Goal: Information Seeking & Learning: Learn about a topic

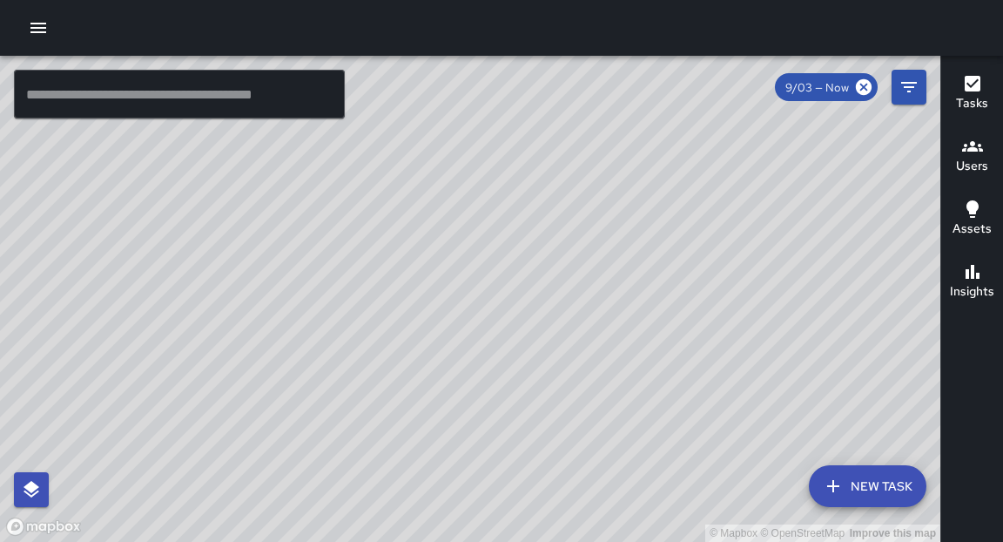
click at [45, 30] on icon "button" at bounding box center [38, 27] width 21 height 21
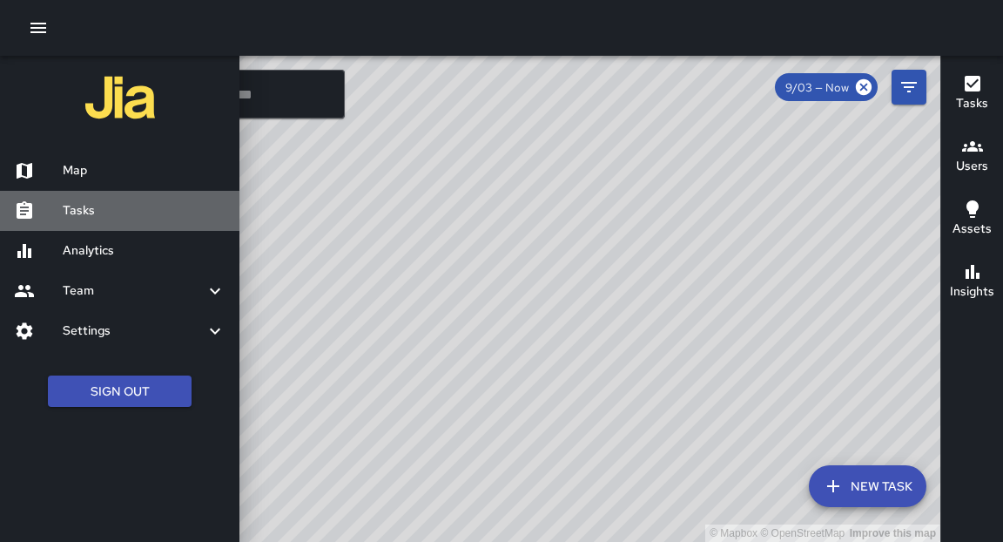
click at [90, 209] on h6 "Tasks" at bounding box center [144, 210] width 163 height 19
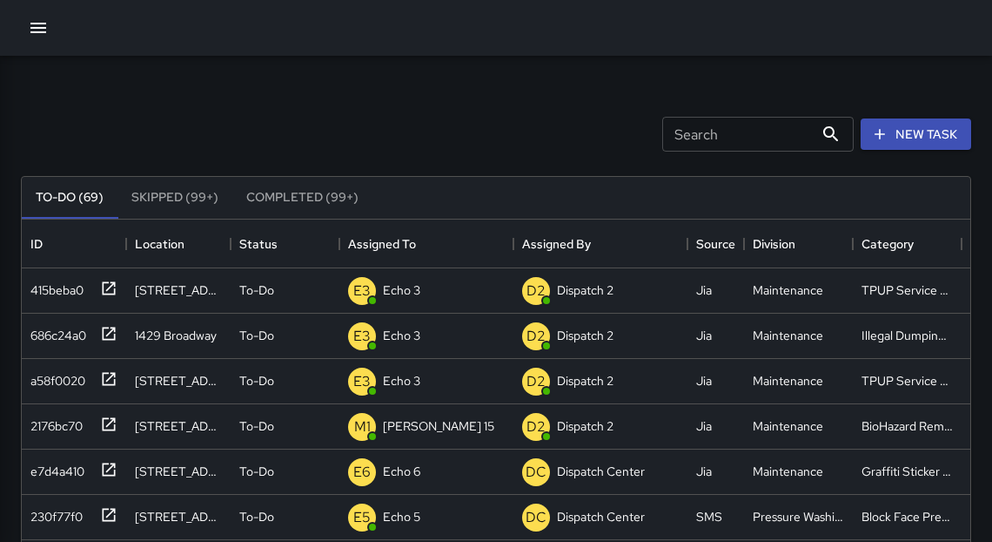
scroll to position [727, 939]
click at [36, 25] on icon "button" at bounding box center [38, 27] width 21 height 21
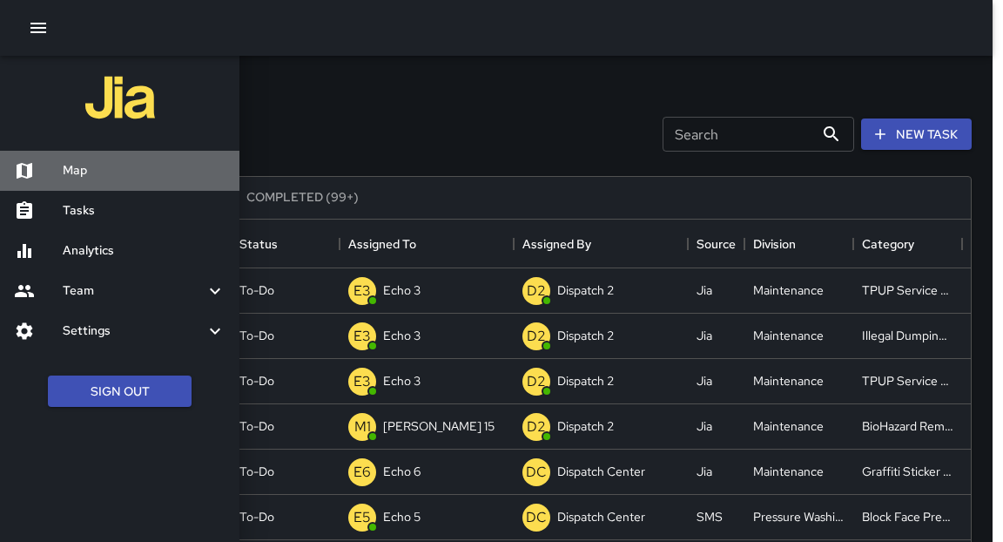
click at [84, 172] on h6 "Map" at bounding box center [144, 170] width 163 height 19
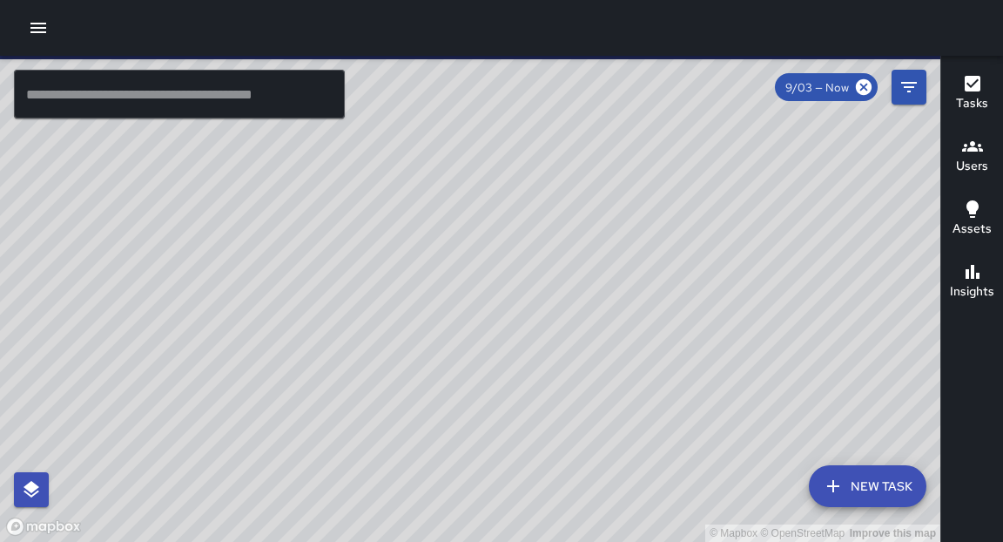
drag, startPoint x: 548, startPoint y: 324, endPoint x: 548, endPoint y: 350, distance: 26.1
click at [548, 350] on div "© Mapbox © OpenStreetMap Improve this map" at bounding box center [470, 299] width 940 height 486
click at [566, 541] on div "© Mapbox © OpenStreetMap Improve this map" at bounding box center [470, 299] width 940 height 486
click at [755, 541] on div "© Mapbox © OpenStreetMap Improve this map" at bounding box center [470, 299] width 940 height 486
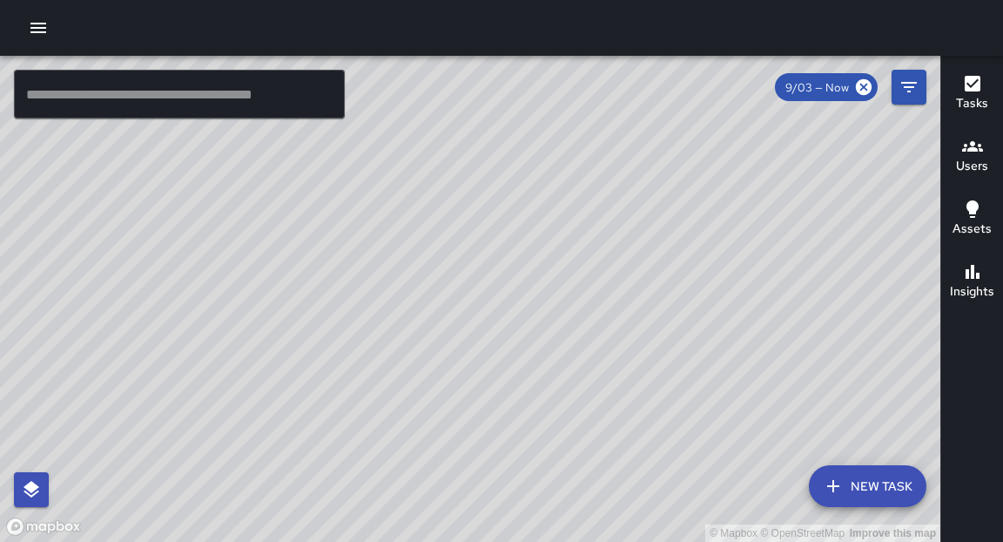
drag, startPoint x: 707, startPoint y: 207, endPoint x: 636, endPoint y: 296, distance: 113.4
click at [636, 296] on div "© Mapbox © OpenStreetMap Improve this map" at bounding box center [470, 299] width 940 height 486
drag, startPoint x: 664, startPoint y: 193, endPoint x: 582, endPoint y: 290, distance: 127.2
click at [611, 280] on div "© Mapbox © OpenStreetMap Improve this map" at bounding box center [470, 299] width 940 height 486
click at [37, 29] on icon "button" at bounding box center [38, 27] width 21 height 21
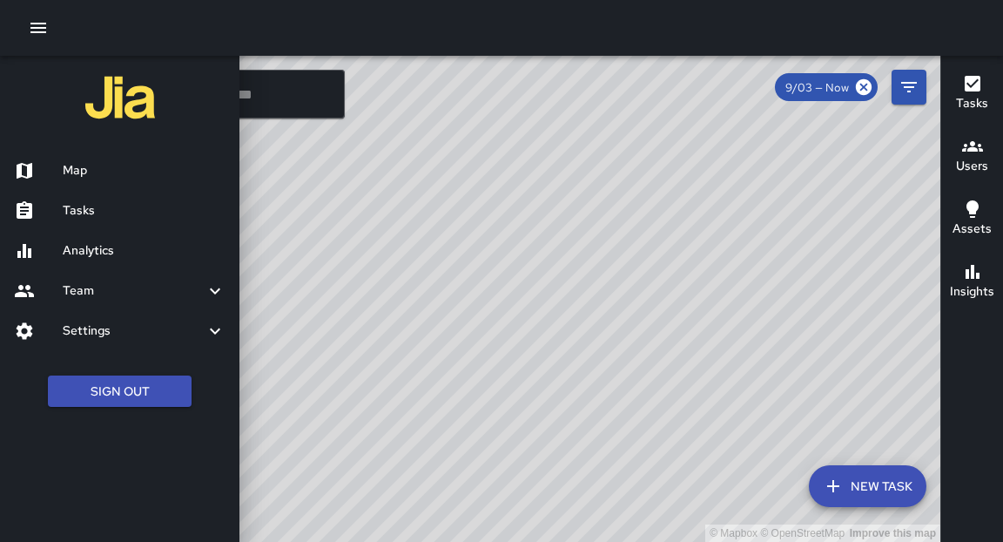
click at [80, 258] on h6 "Analytics" at bounding box center [144, 250] width 163 height 19
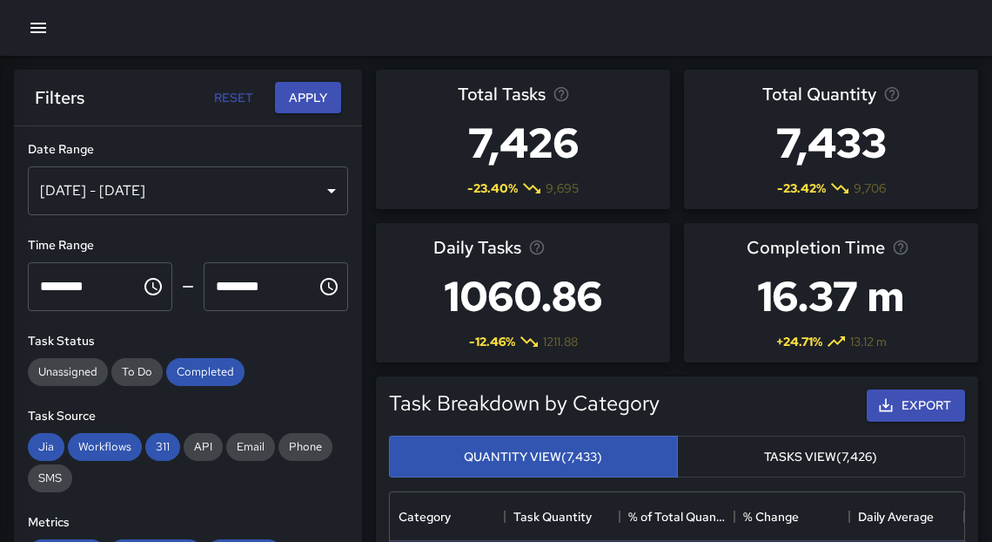
scroll to position [510, 564]
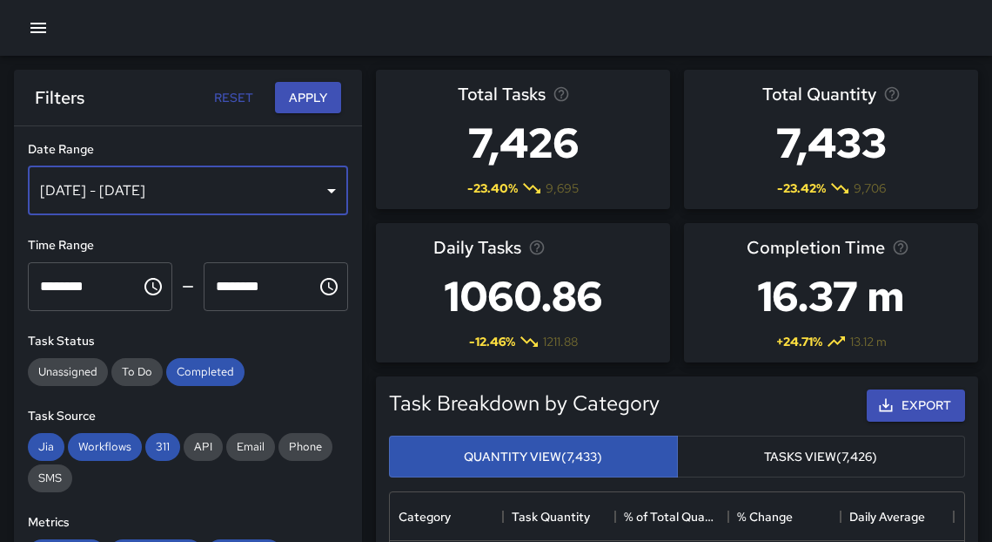
click at [290, 185] on div "[DATE] - [DATE]" at bounding box center [188, 190] width 320 height 49
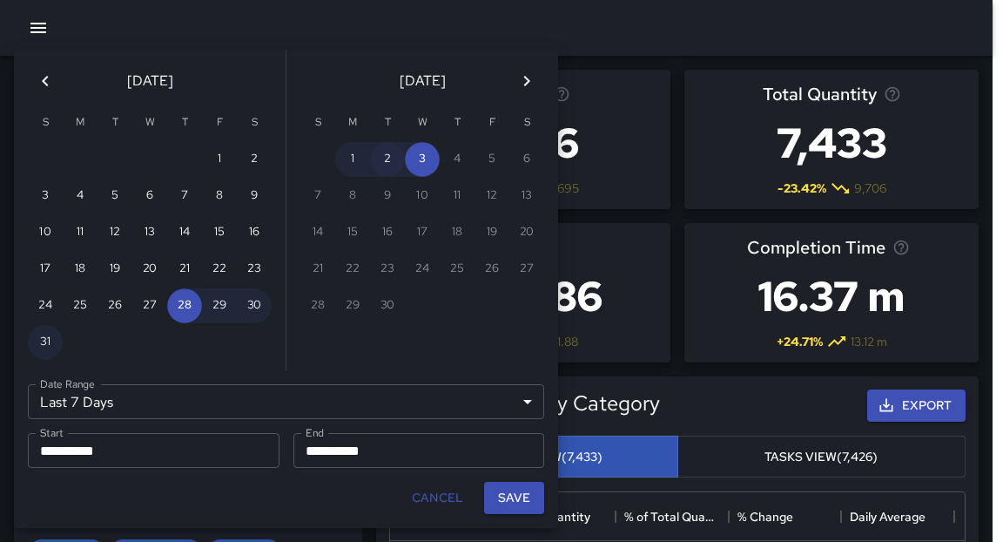
click at [387, 162] on button "2" at bounding box center [387, 159] width 35 height 35
type input "******"
type input "**********"
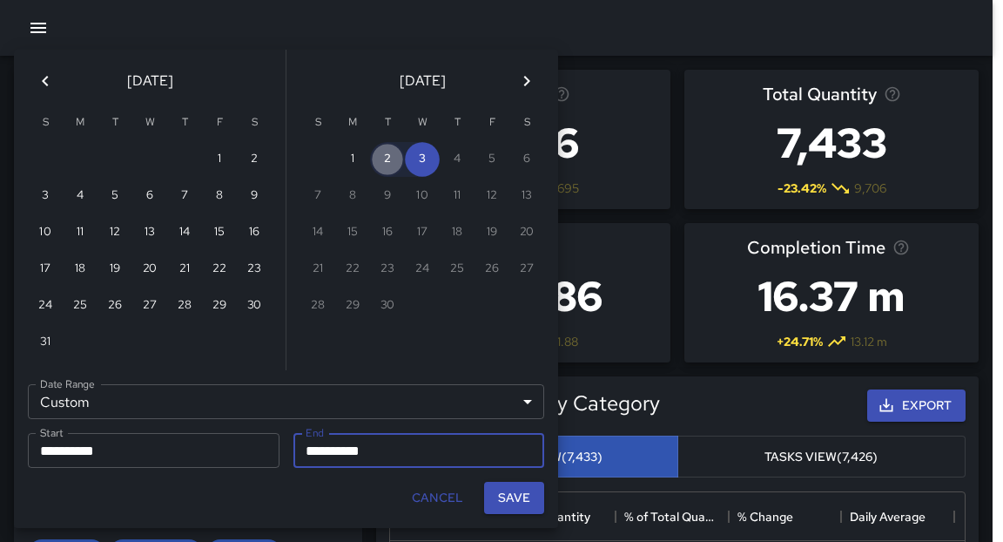
click at [387, 162] on button "2" at bounding box center [387, 159] width 35 height 35
type input "**********"
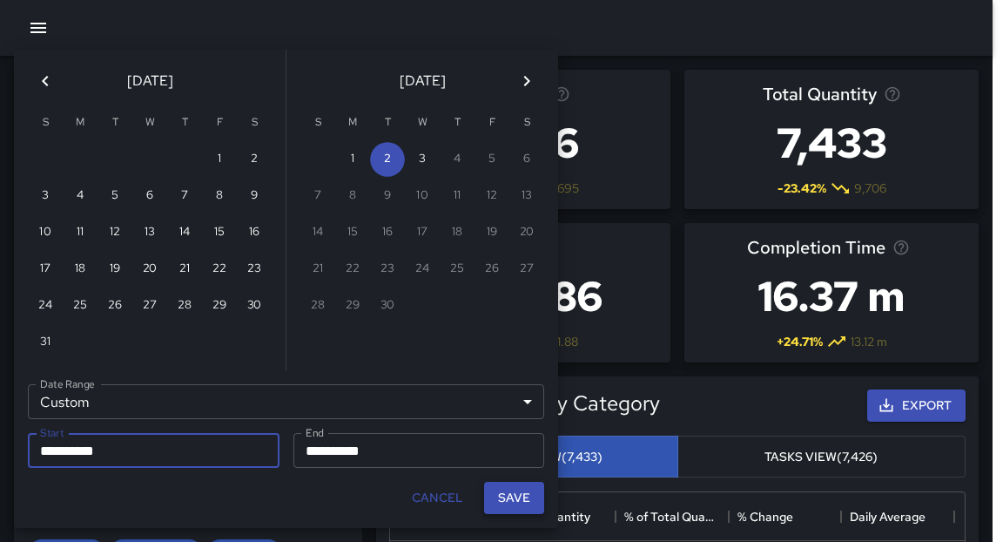
click at [528, 495] on button "Save" at bounding box center [514, 497] width 60 height 32
type input "**********"
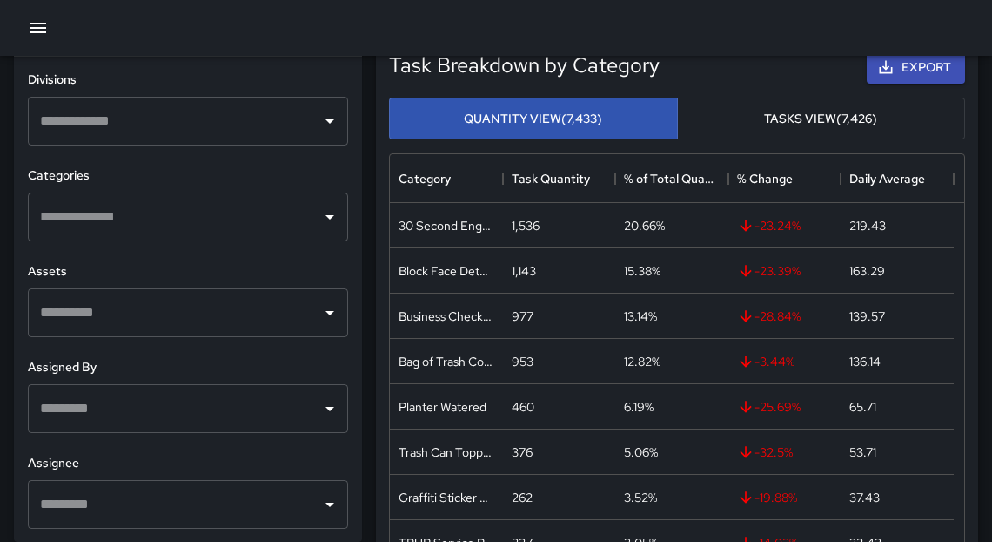
scroll to position [541, 0]
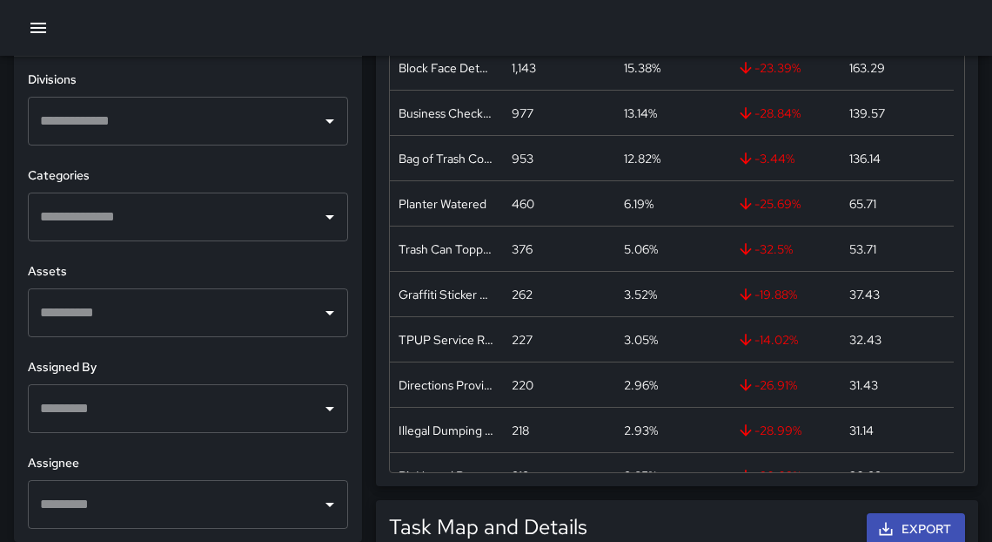
click at [320, 511] on icon "Open" at bounding box center [330, 504] width 21 height 21
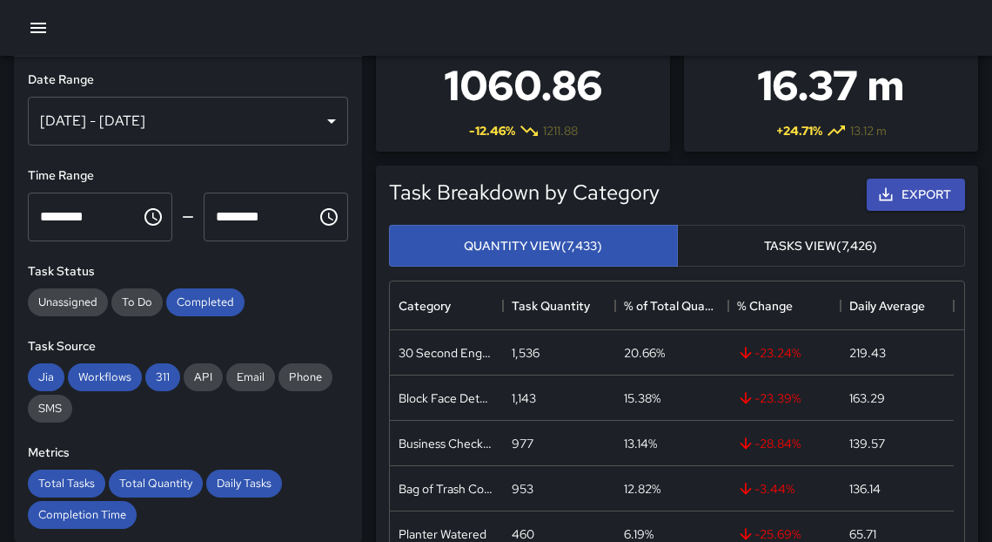
scroll to position [0, 0]
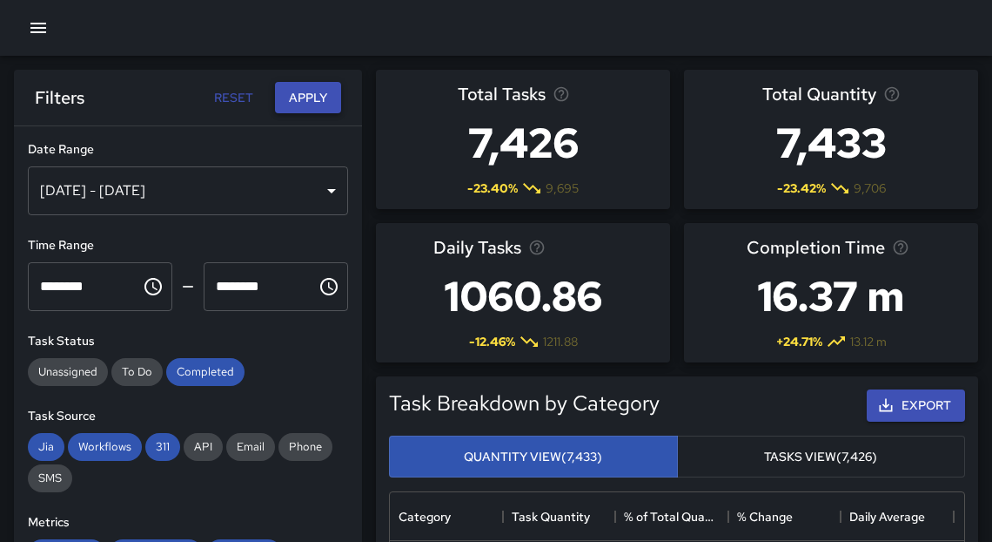
click at [313, 96] on button "Apply" at bounding box center [308, 98] width 66 height 32
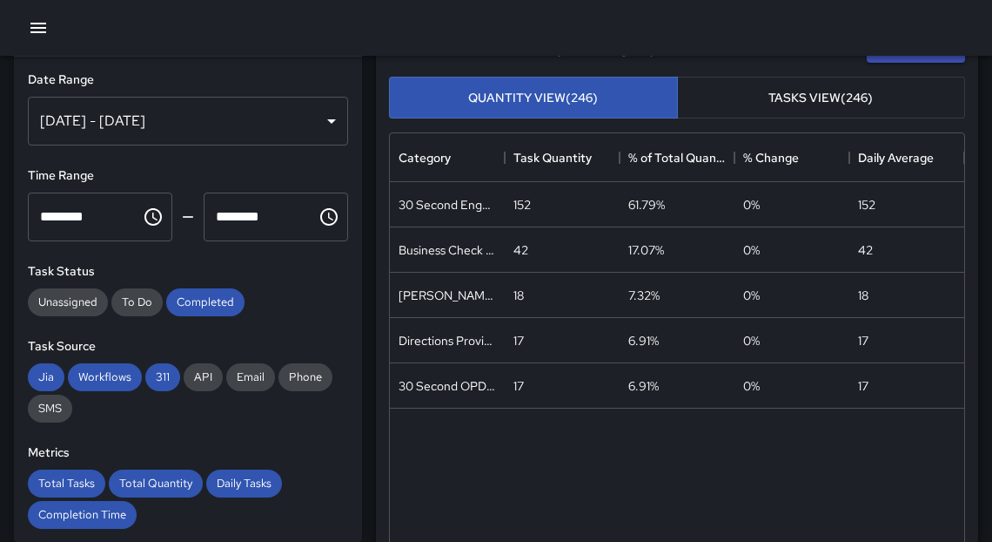
scroll to position [358, 0]
click at [890, 59] on button "Export" at bounding box center [916, 47] width 98 height 32
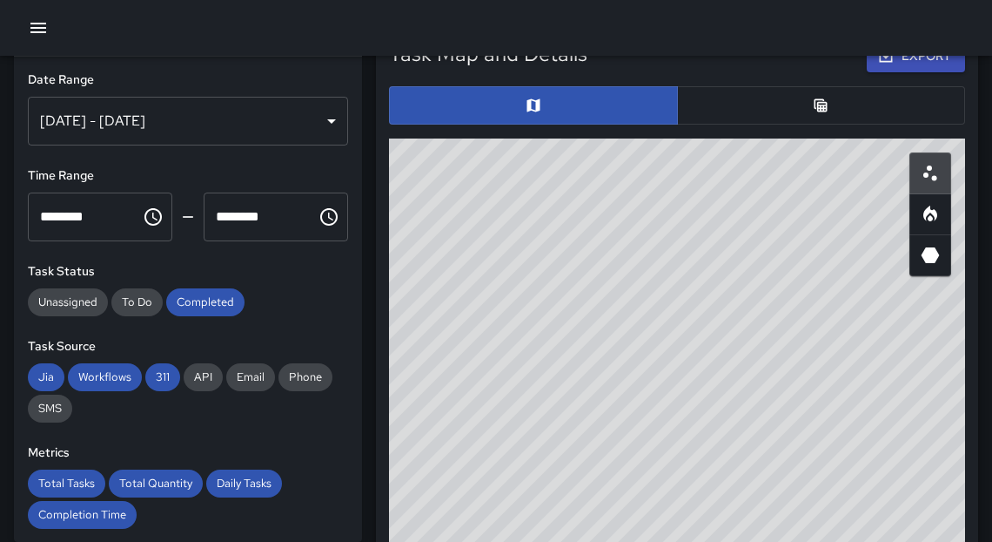
scroll to position [1005, 0]
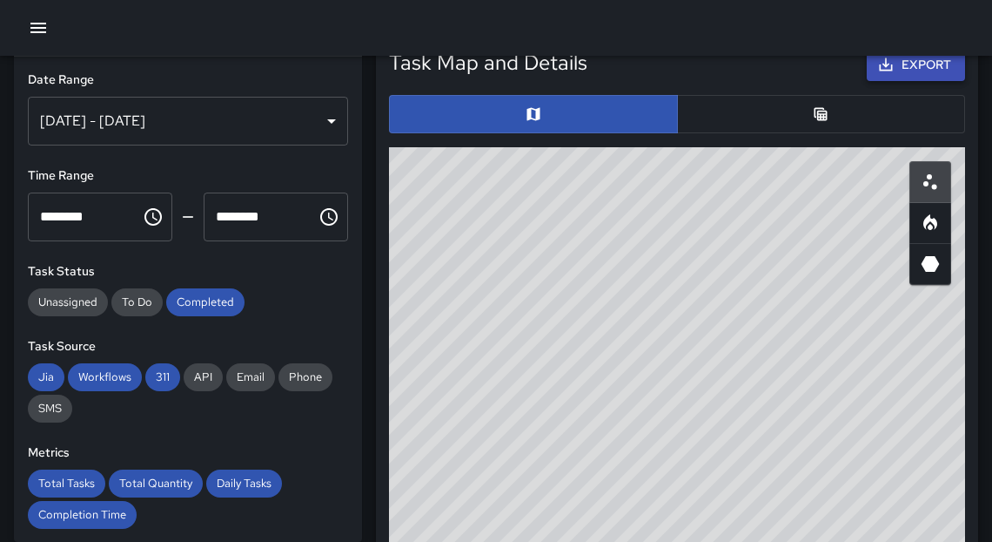
click at [893, 77] on button "Export" at bounding box center [916, 65] width 98 height 32
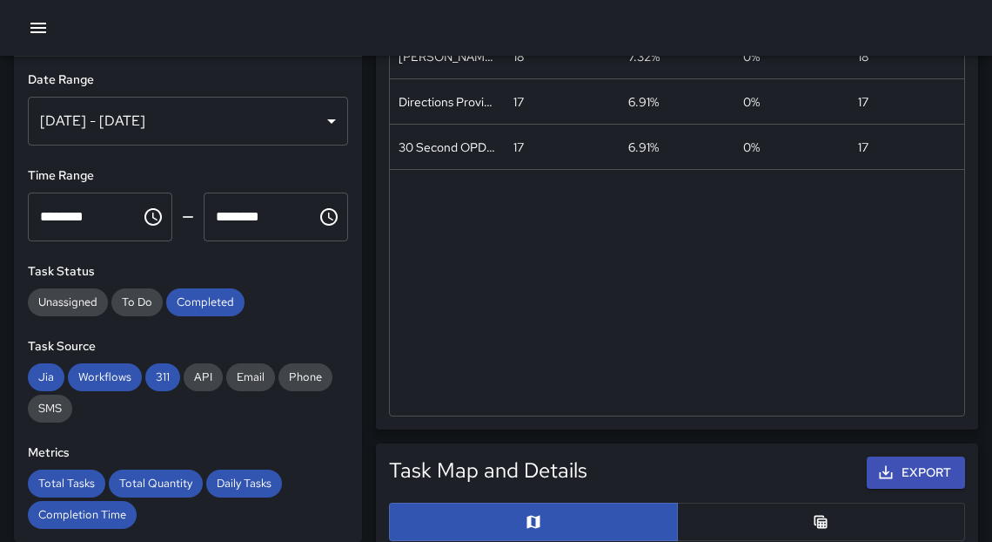
scroll to position [0, 0]
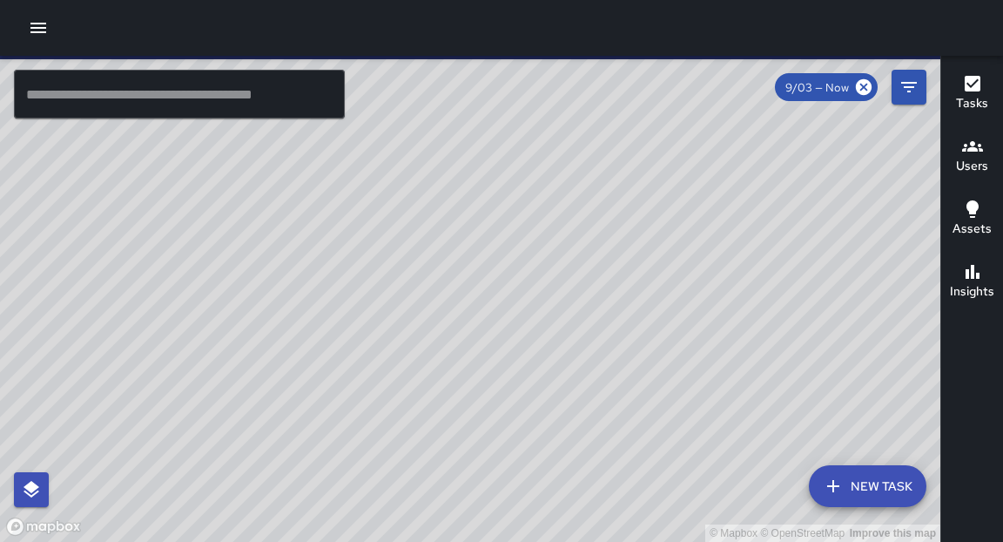
click at [174, 99] on input "text" at bounding box center [179, 94] width 331 height 49
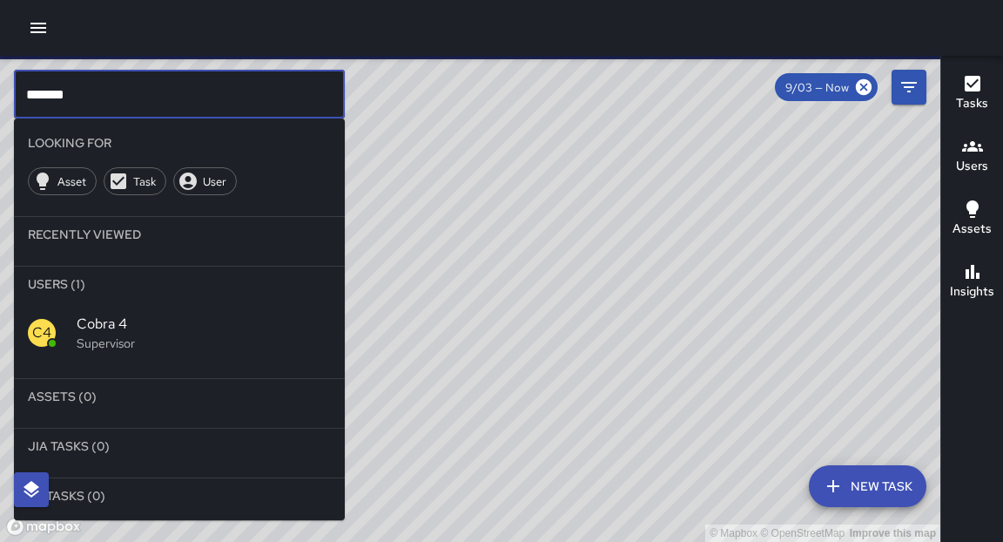
type input "*******"
click at [84, 323] on span "Cobra 4" at bounding box center [204, 323] width 254 height 21
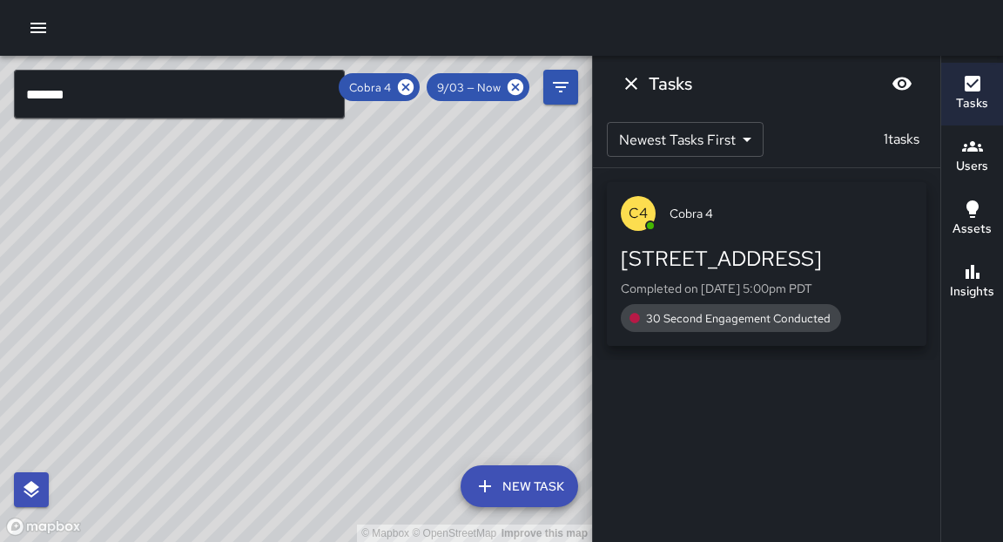
drag, startPoint x: 407, startPoint y: 335, endPoint x: 418, endPoint y: 307, distance: 29.8
click at [418, 307] on div "© Mapbox © OpenStreetMap Improve this map" at bounding box center [296, 299] width 592 height 486
click at [406, 86] on icon at bounding box center [405, 86] width 19 height 19
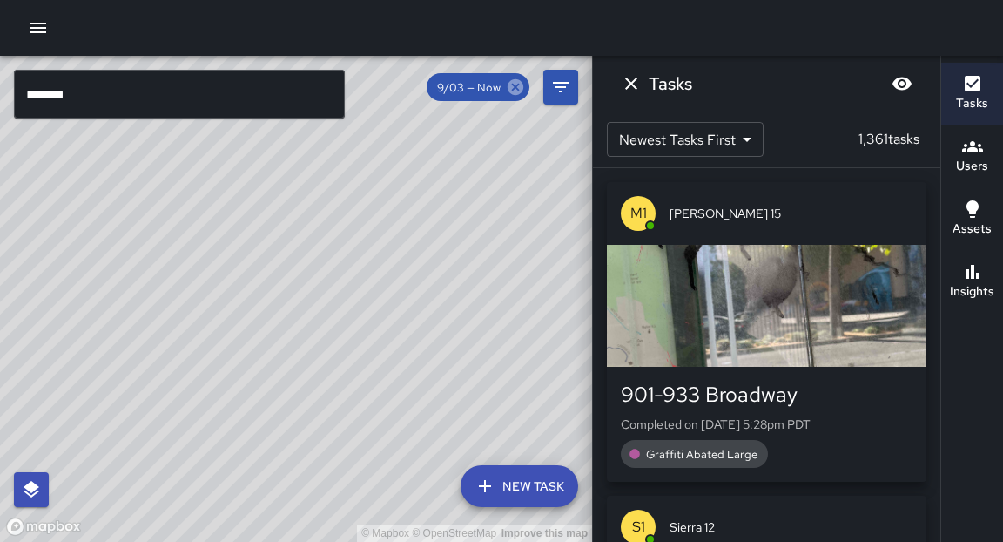
click at [518, 87] on icon at bounding box center [516, 87] width 16 height 16
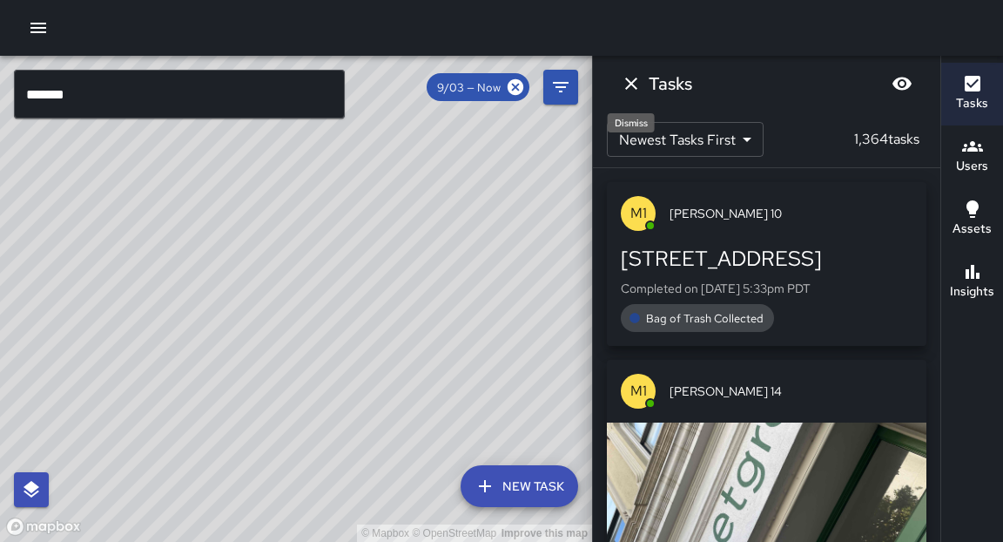
click at [633, 91] on icon "Dismiss" at bounding box center [631, 83] width 21 height 21
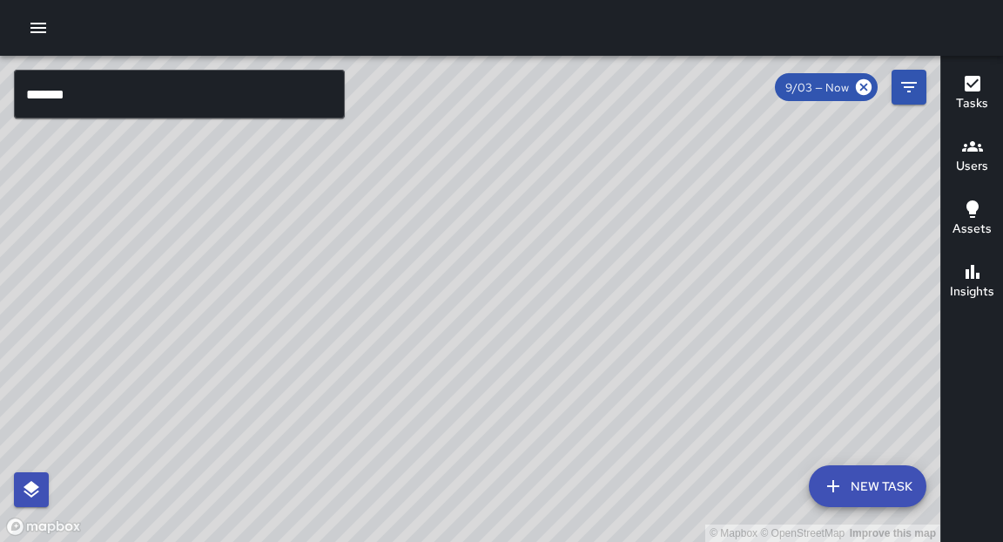
drag, startPoint x: 492, startPoint y: 354, endPoint x: 503, endPoint y: 246, distance: 109.4
click at [503, 246] on div "© Mapbox © OpenStreetMap Improve this map" at bounding box center [470, 299] width 940 height 486
drag, startPoint x: 497, startPoint y: 248, endPoint x: 527, endPoint y: 287, distance: 49.1
click at [558, 274] on div "© Mapbox © OpenStreetMap Improve this map" at bounding box center [470, 299] width 940 height 486
drag, startPoint x: 528, startPoint y: 233, endPoint x: 551, endPoint y: 156, distance: 81.0
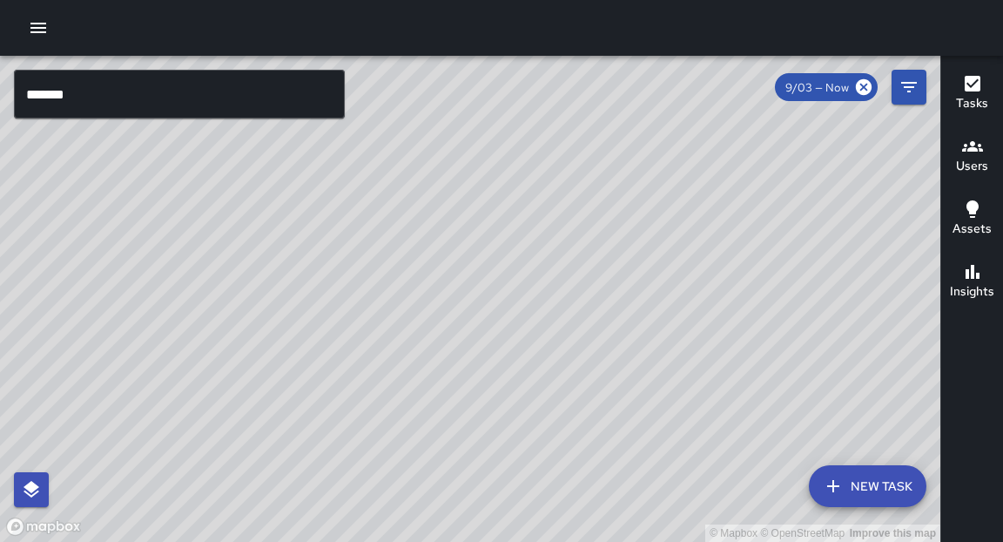
click at [551, 156] on div "© Mapbox © OpenStreetMap Improve this map" at bounding box center [470, 299] width 940 height 486
click at [542, 152] on div "© Mapbox © OpenStreetMap Improve this map" at bounding box center [470, 299] width 940 height 486
click at [36, 30] on icon "button" at bounding box center [38, 27] width 21 height 21
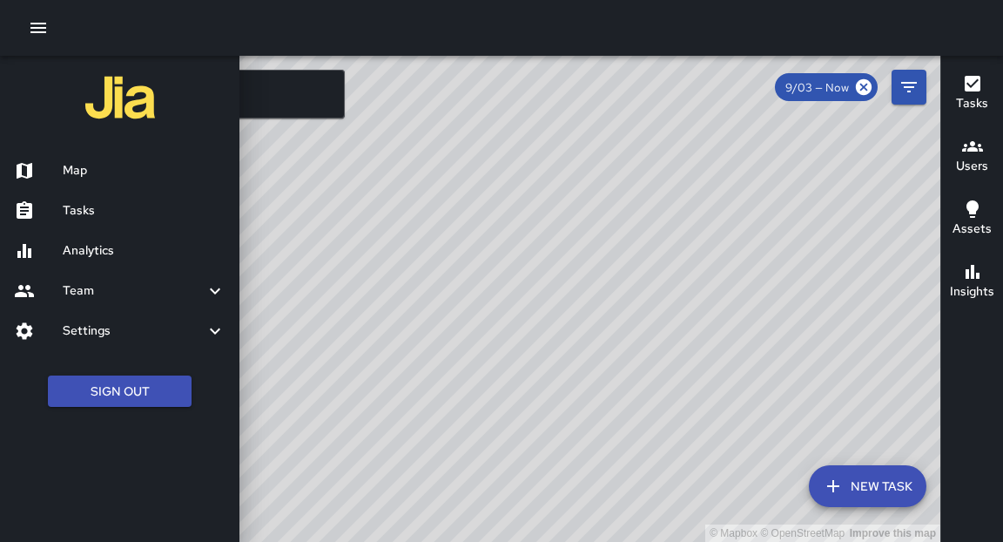
click at [81, 206] on h6 "Tasks" at bounding box center [144, 210] width 163 height 19
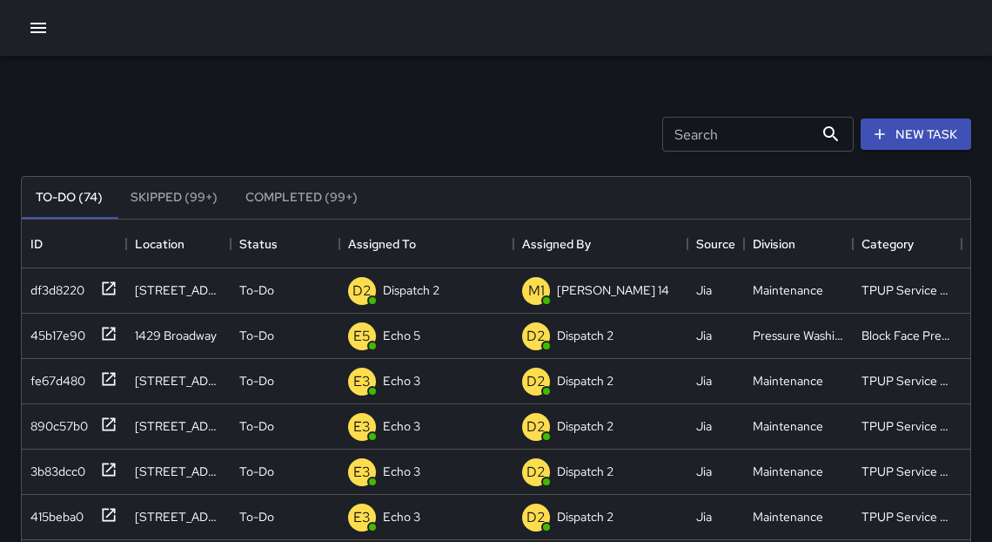
scroll to position [10, 10]
